Goal: Check status

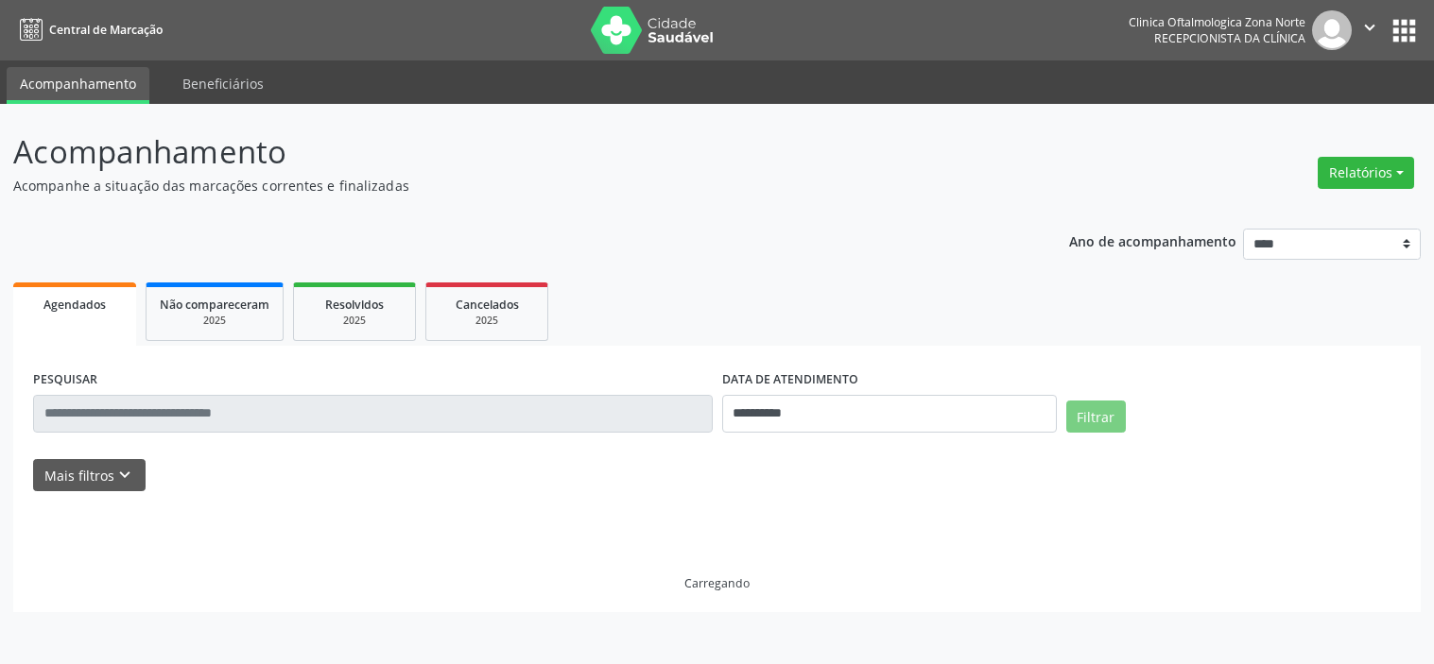
select select "*"
click at [114, 485] on icon "keyboard_arrow_down" at bounding box center [124, 475] width 21 height 21
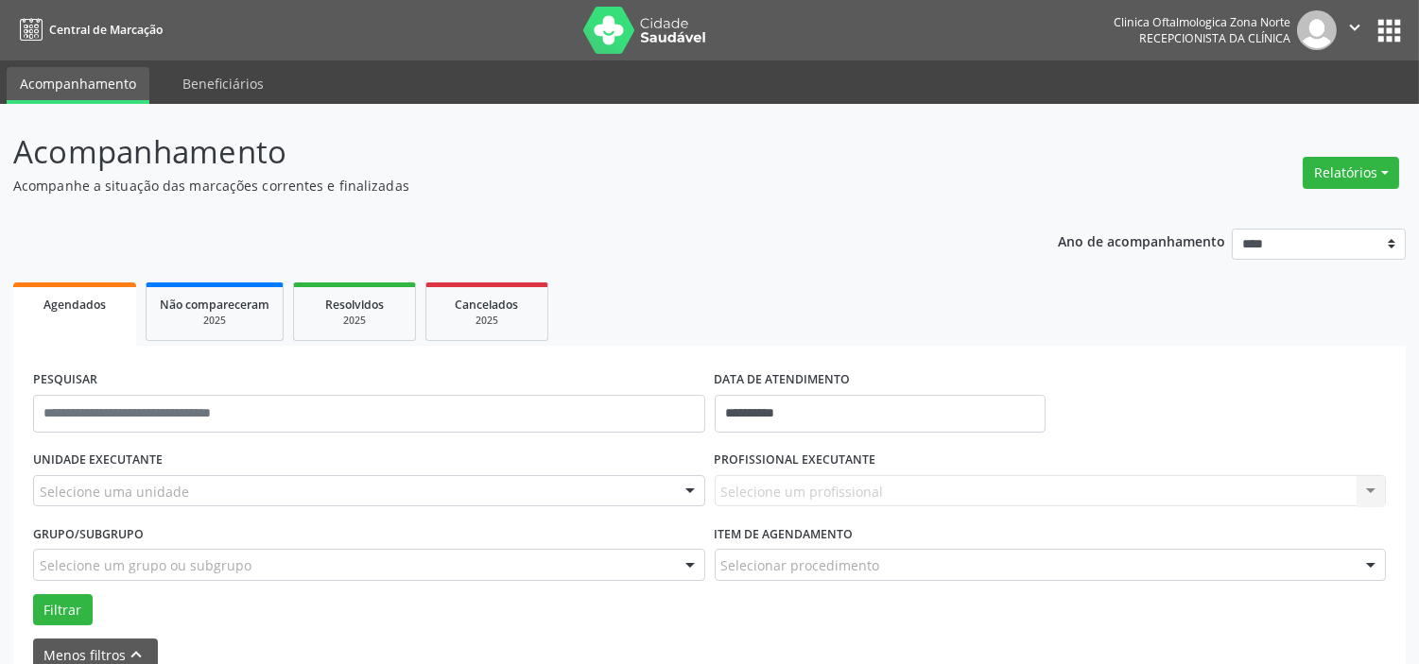
click at [236, 485] on div "Selecione uma unidade" at bounding box center [369, 491] width 672 height 32
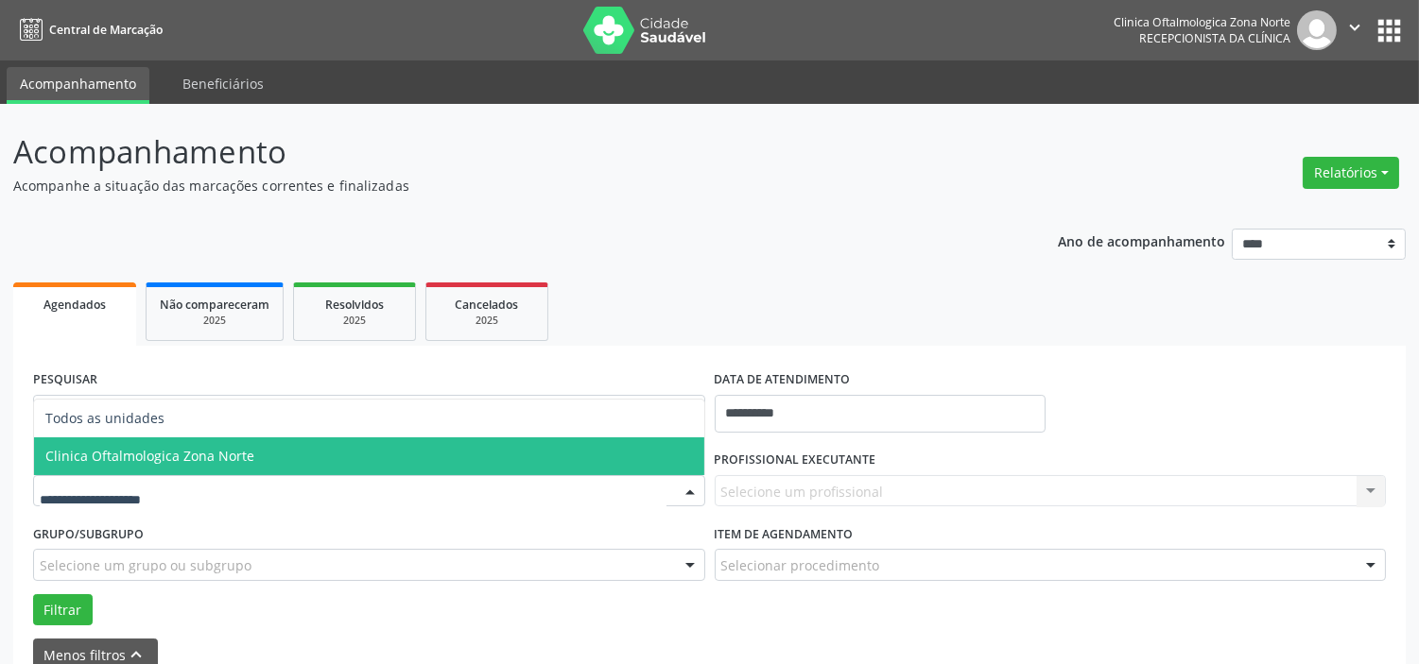
click at [310, 459] on span "Clinica Oftalmologica Zona Norte" at bounding box center [369, 457] width 670 height 38
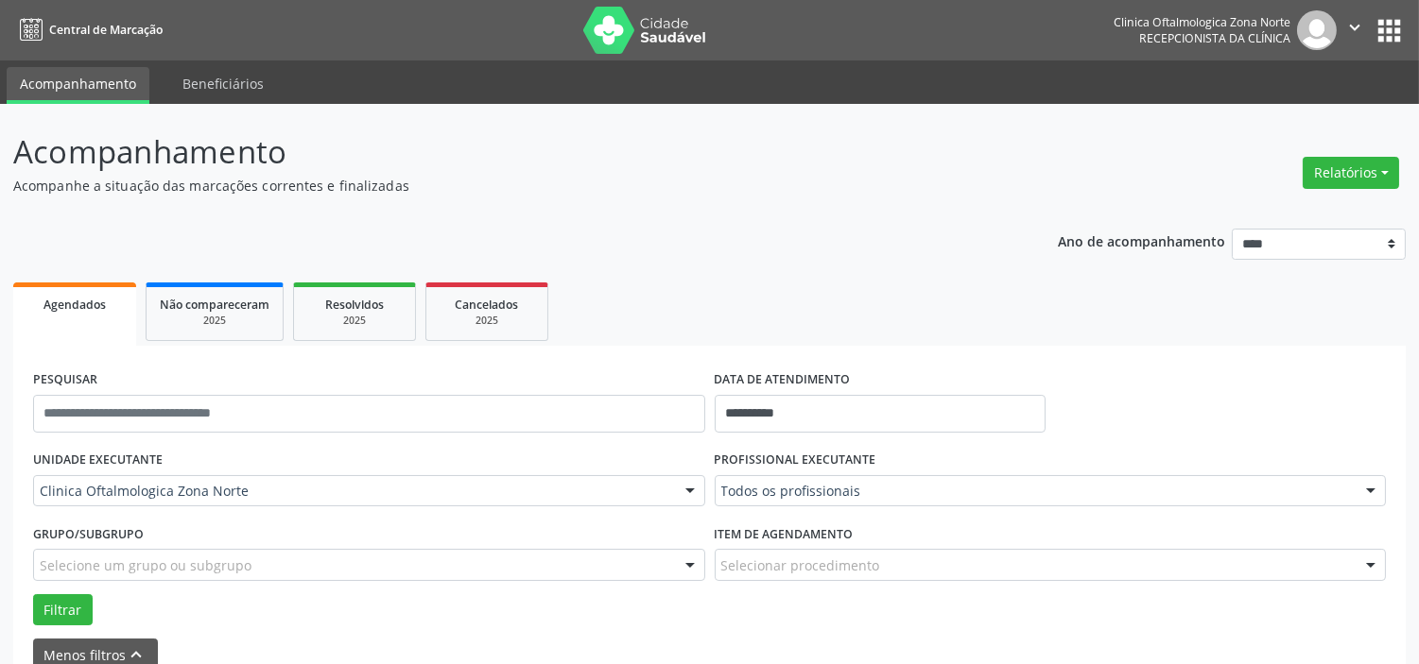
click at [306, 561] on div "Selecione um grupo ou subgrupo" at bounding box center [369, 565] width 672 height 32
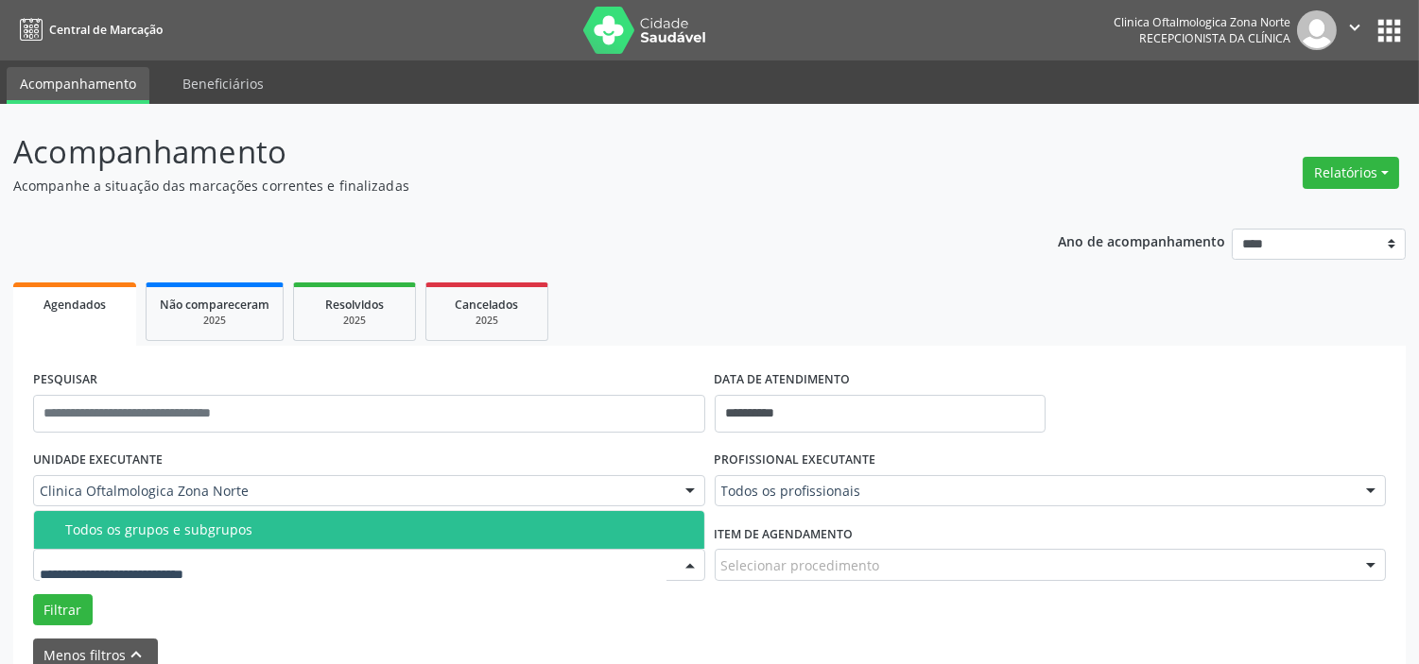
click at [307, 534] on div "Todos os grupos e subgrupos" at bounding box center [379, 530] width 628 height 15
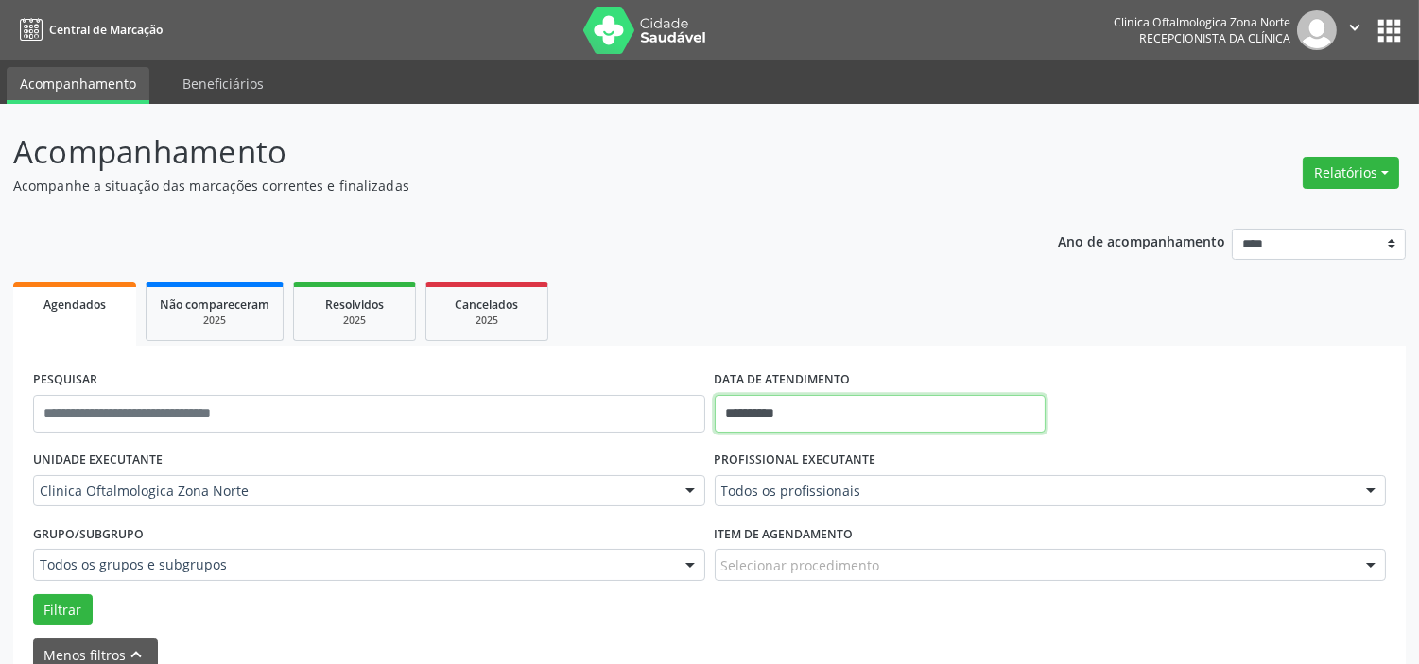
click at [845, 420] on input "**********" at bounding box center [880, 414] width 331 height 38
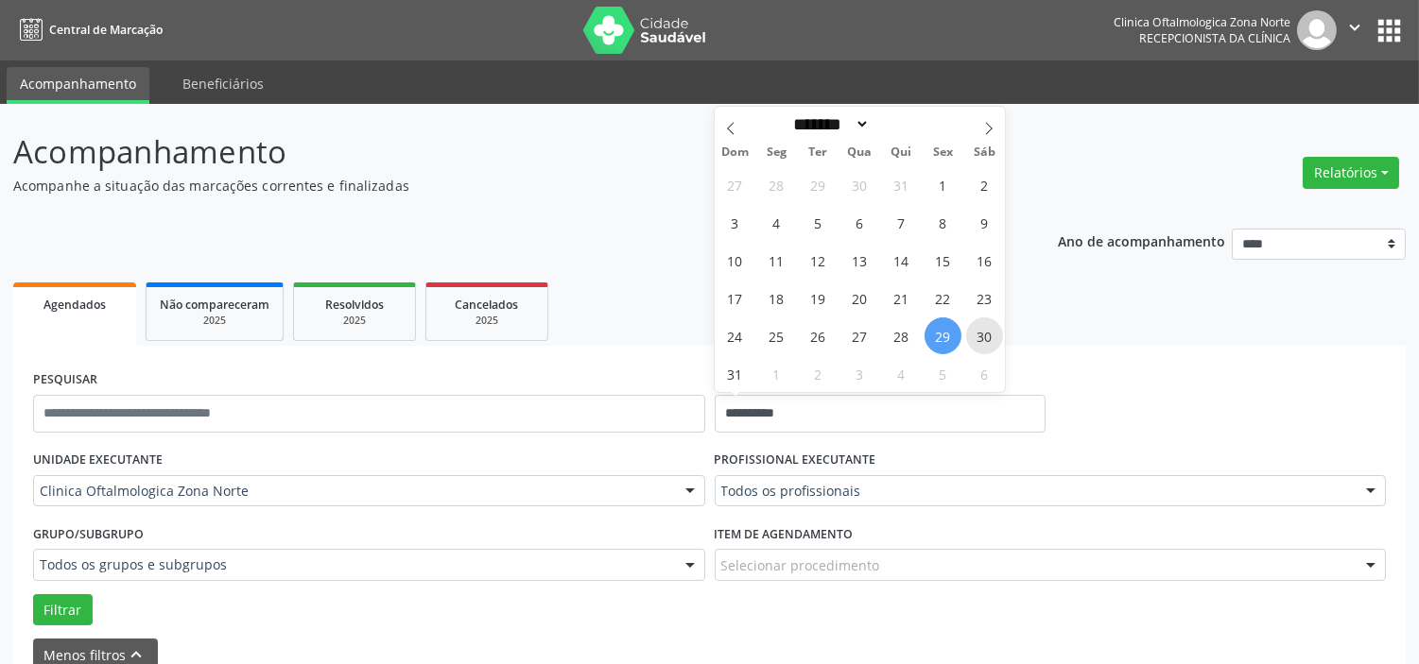
click at [972, 343] on span "30" at bounding box center [984, 336] width 37 height 37
type input "**********"
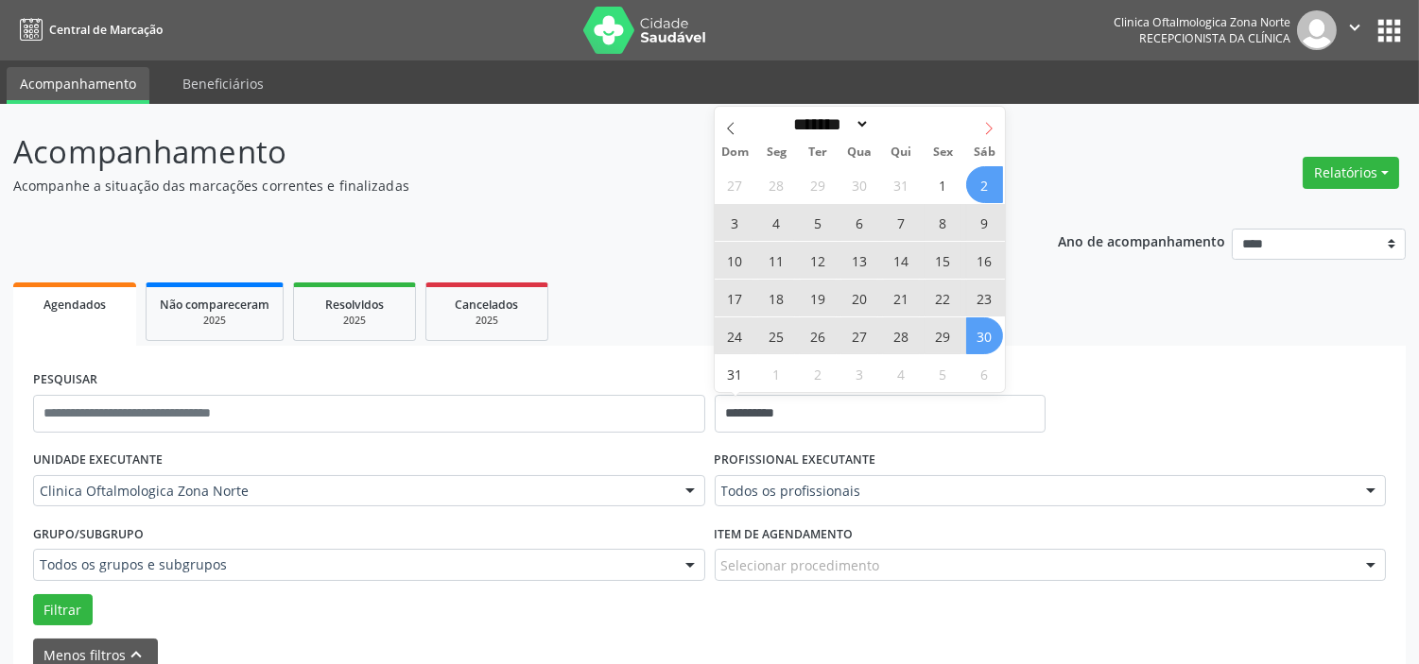
click at [993, 120] on span at bounding box center [989, 123] width 32 height 32
select select "*"
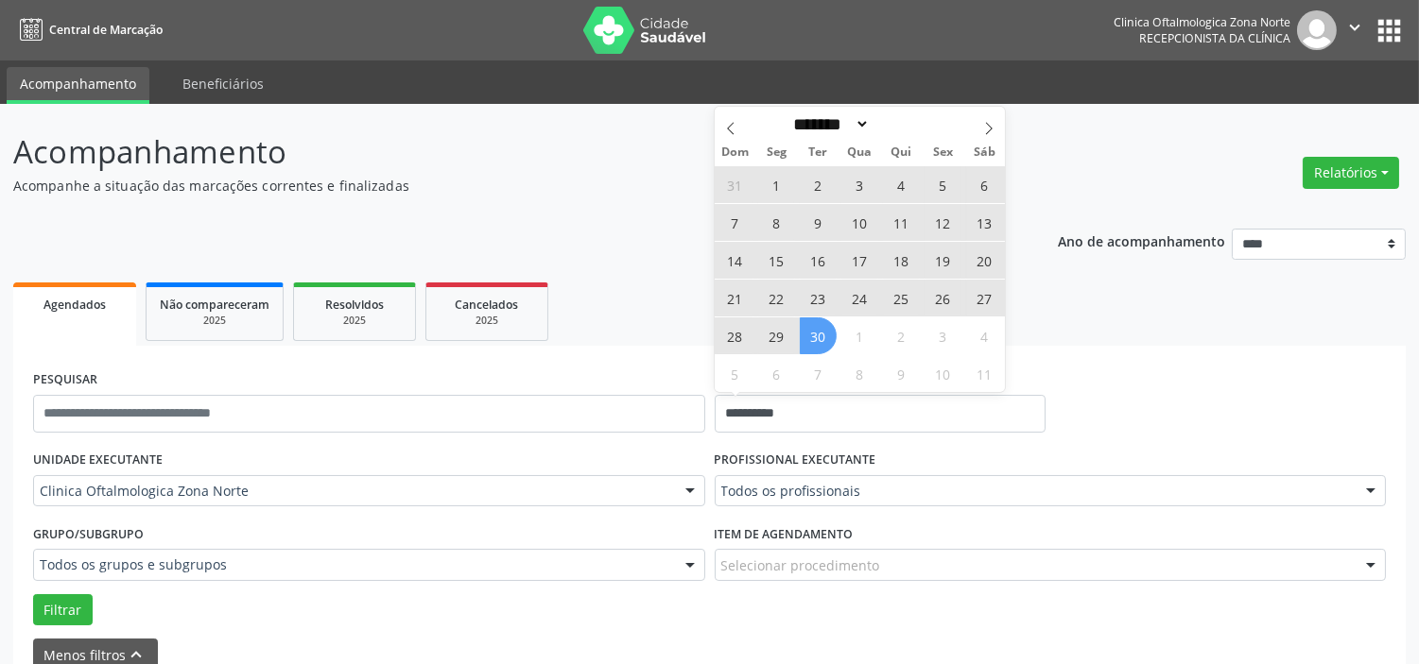
click at [824, 336] on span "30" at bounding box center [818, 336] width 37 height 37
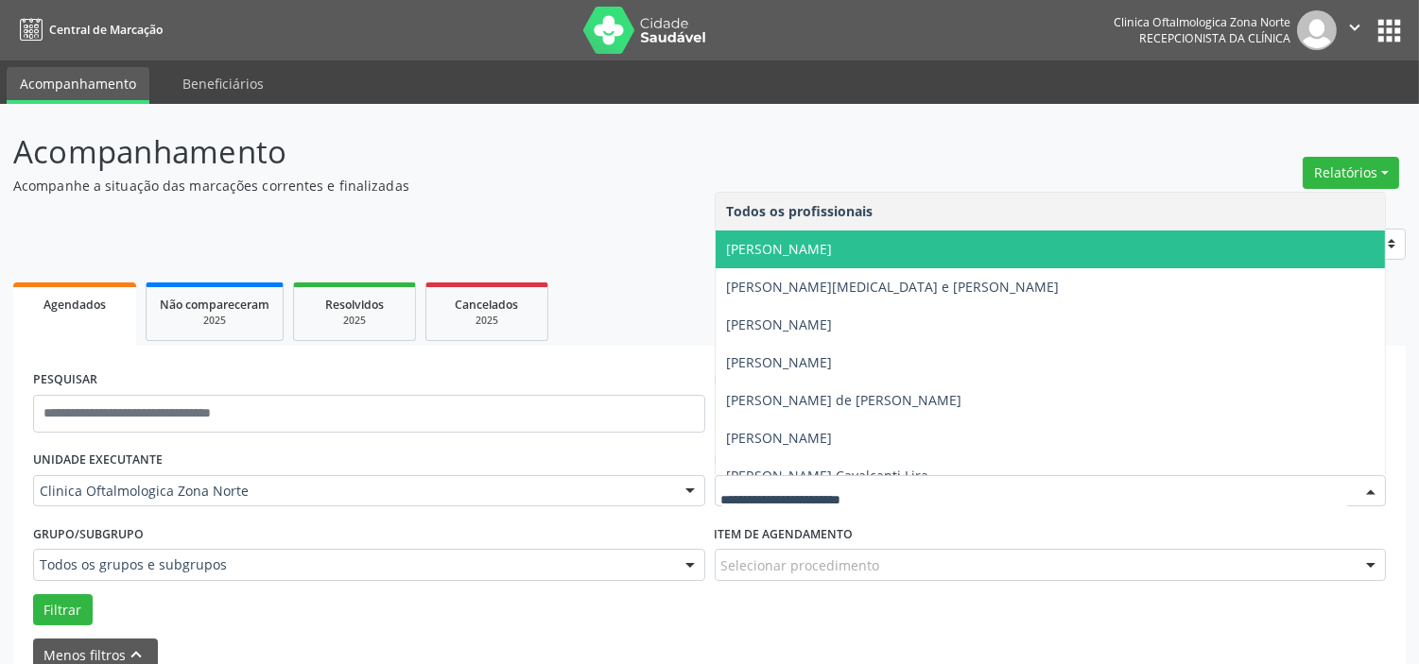
click at [822, 255] on span "[PERSON_NAME]" at bounding box center [780, 249] width 106 height 18
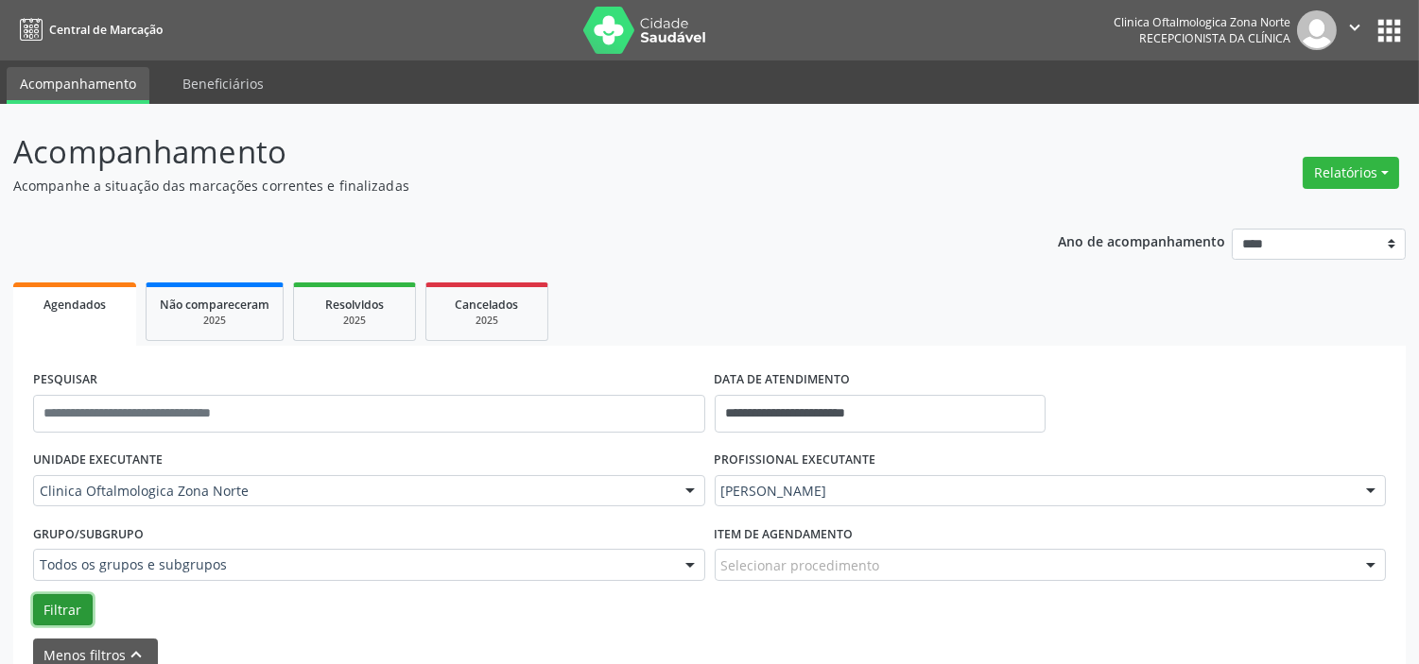
click at [44, 609] on button "Filtrar" at bounding box center [63, 611] width 60 height 32
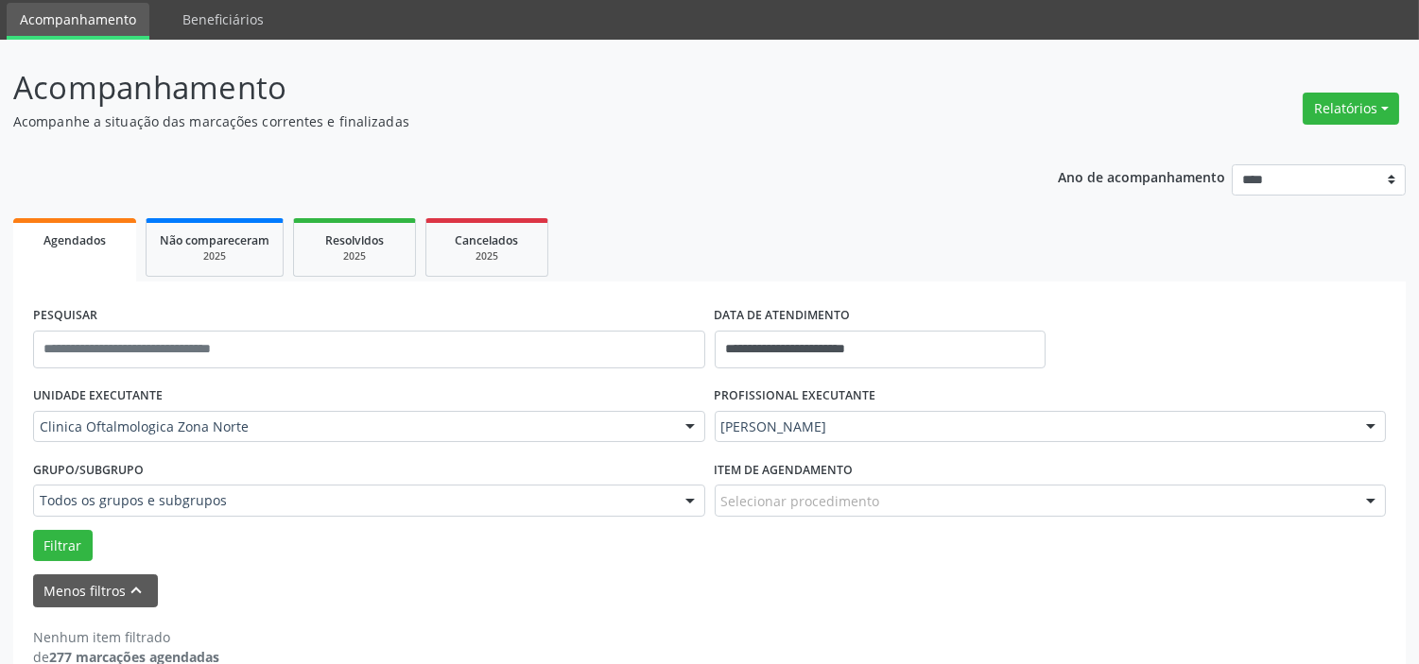
scroll to position [98, 0]
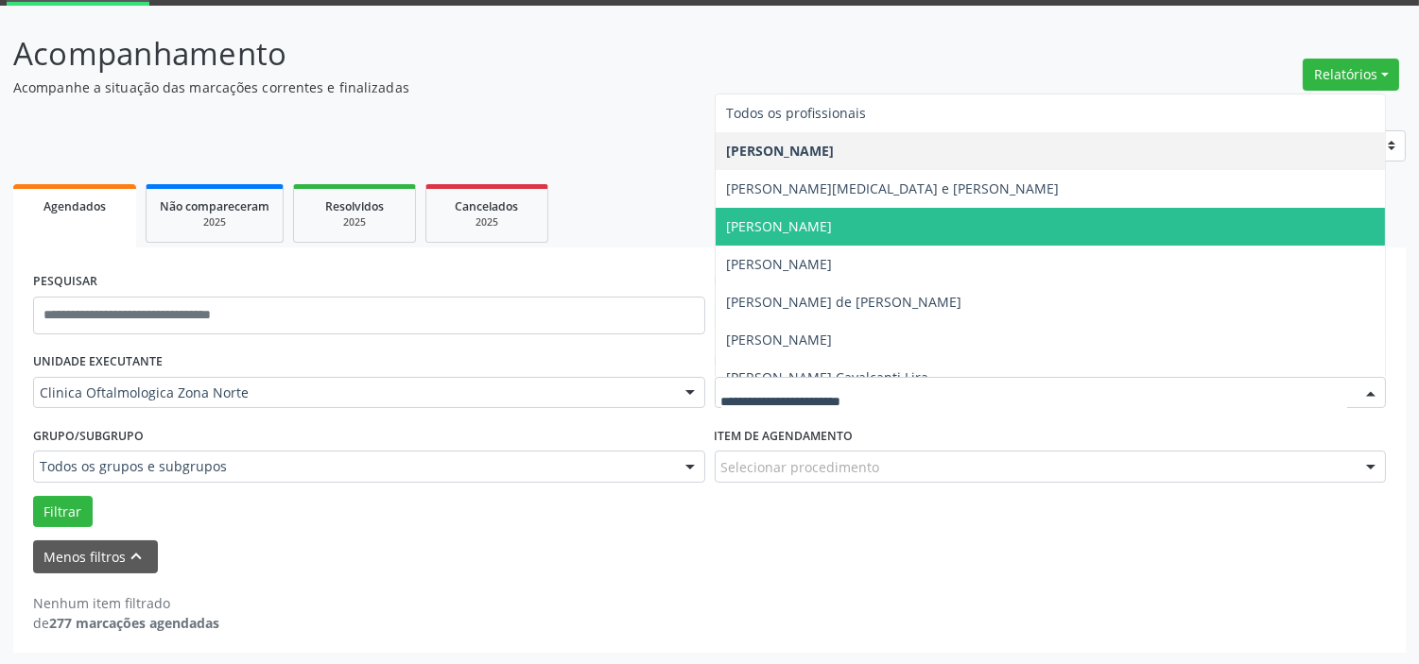
click at [596, 92] on p "Acompanhe a situação das marcações correntes e finalizadas" at bounding box center [500, 88] width 974 height 20
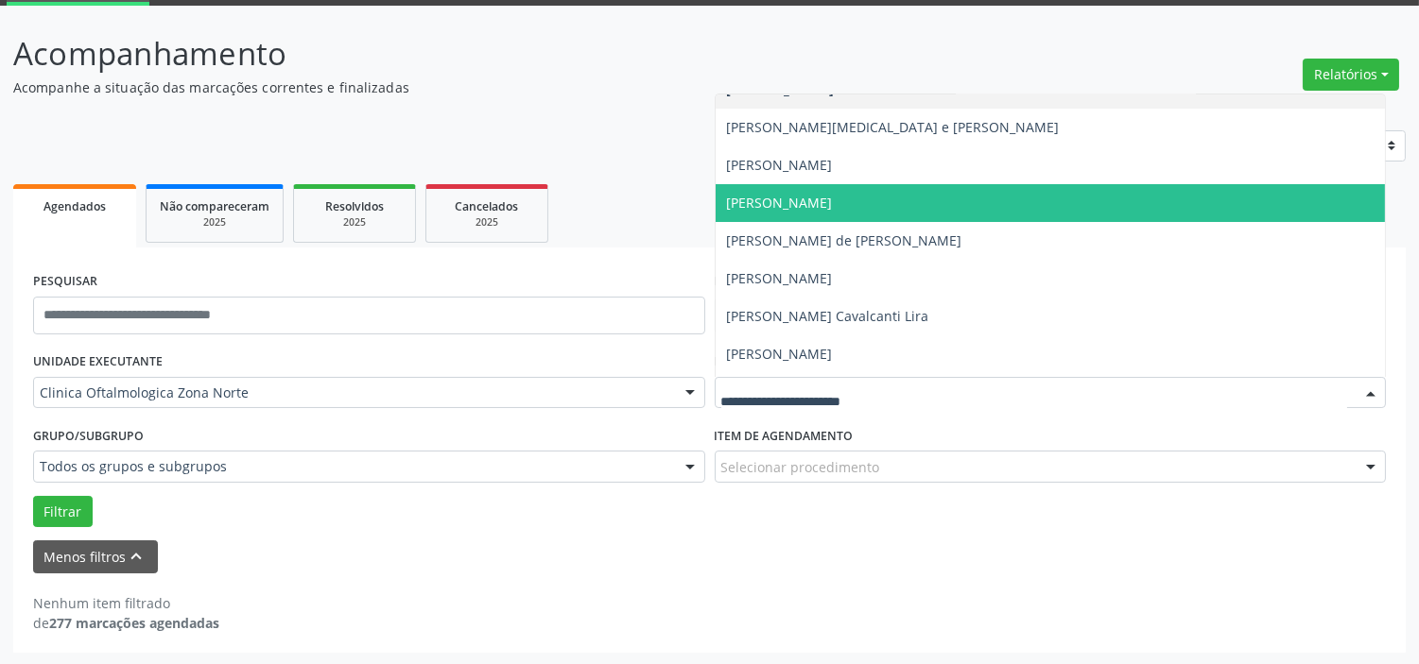
scroll to position [95, 0]
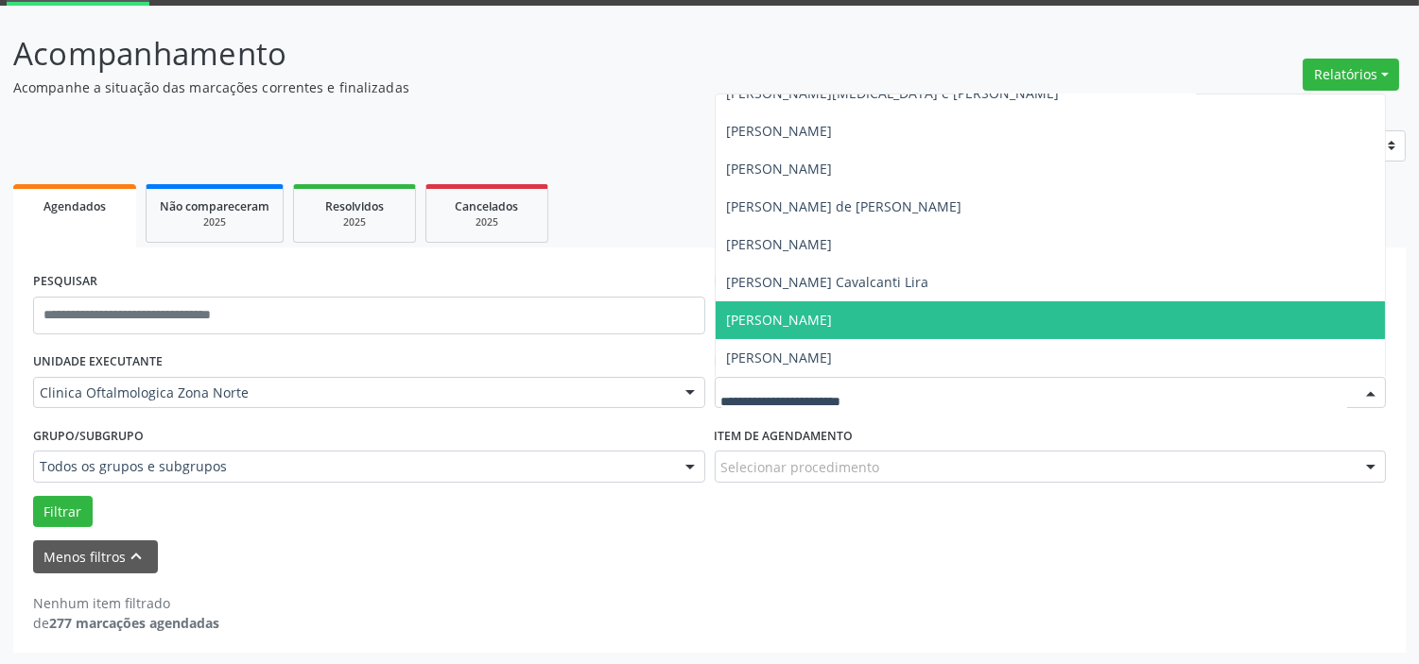
click at [833, 319] on span "[PERSON_NAME]" at bounding box center [780, 320] width 106 height 18
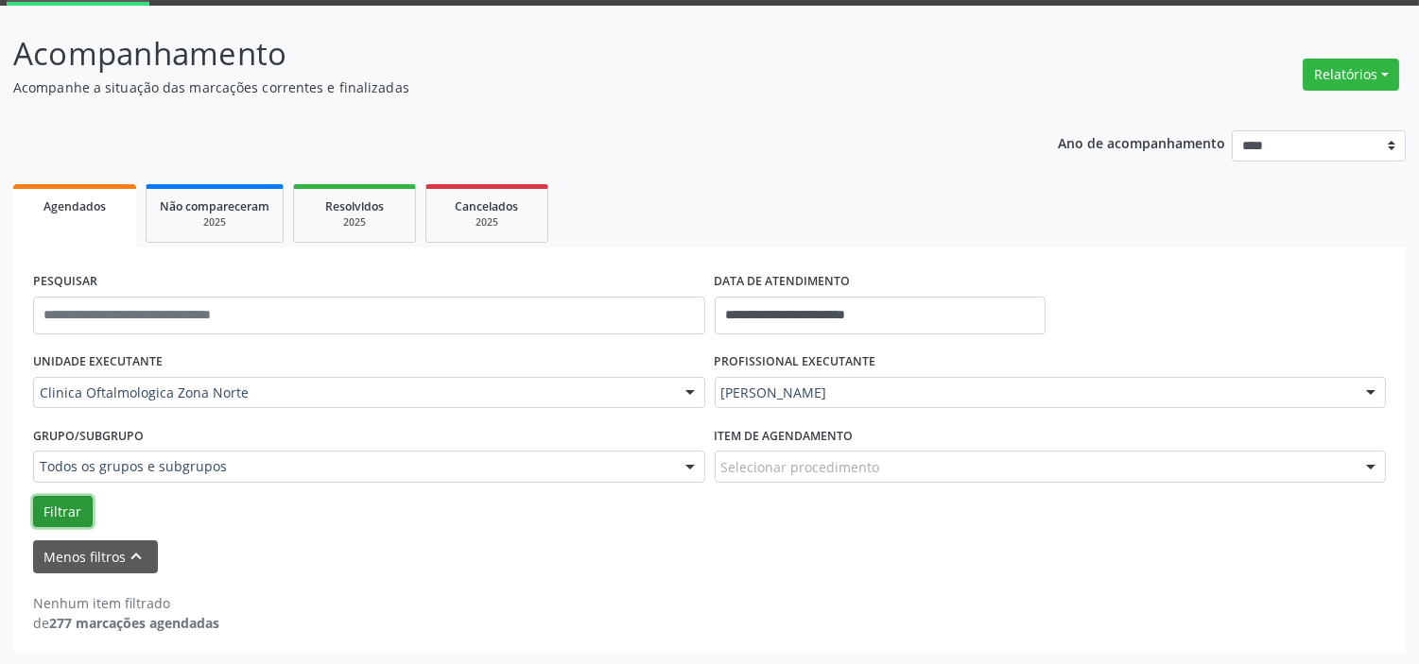
click at [81, 497] on button "Filtrar" at bounding box center [63, 512] width 60 height 32
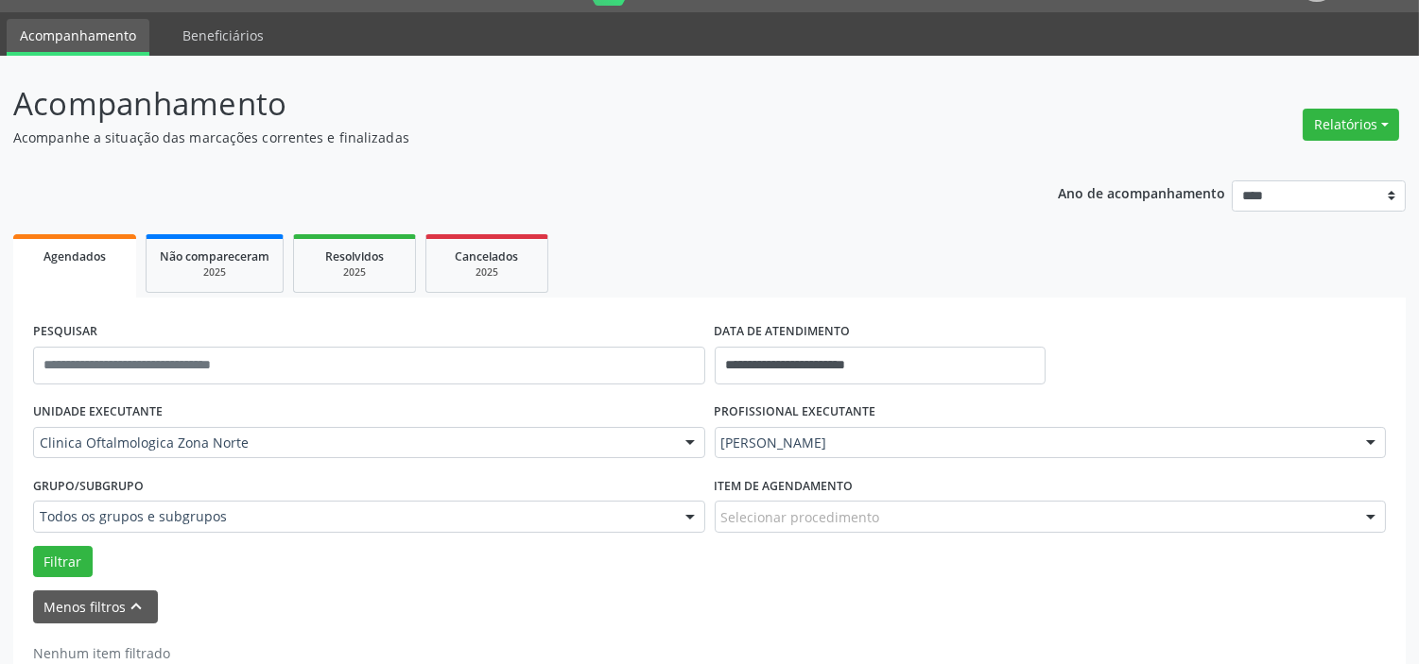
scroll to position [0, 0]
